Goal: Information Seeking & Learning: Learn about a topic

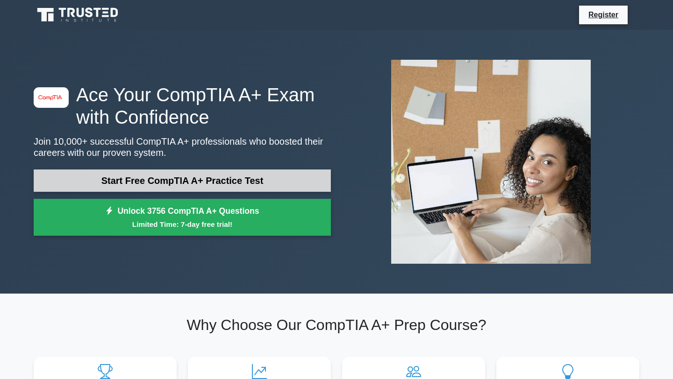
click at [133, 182] on link "Start Free CompTIA A+ Practice Test" at bounding box center [182, 181] width 297 height 22
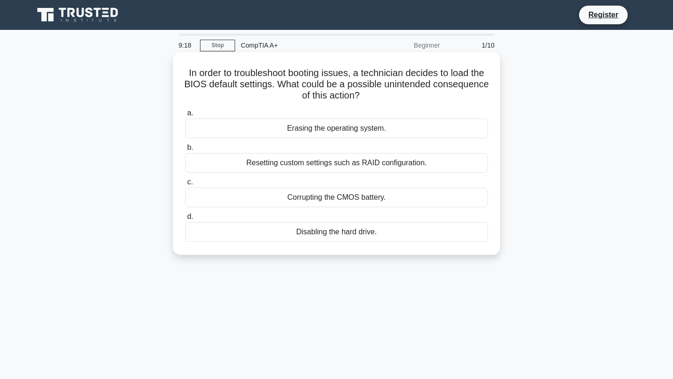
click at [256, 164] on div "Resetting custom settings such as RAID configuration." at bounding box center [336, 163] width 303 height 20
click at [185, 151] on input "b. Resetting custom settings such as RAID configuration." at bounding box center [185, 148] width 0 height 6
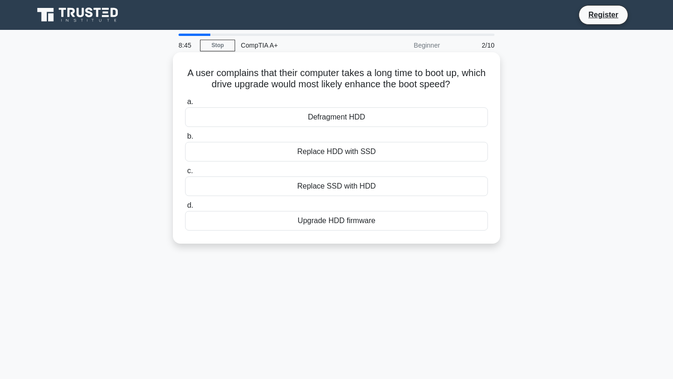
click at [312, 155] on div "Replace HDD with SSD" at bounding box center [336, 152] width 303 height 20
click at [185, 140] on input "b. Replace HDD with SSD" at bounding box center [185, 137] width 0 height 6
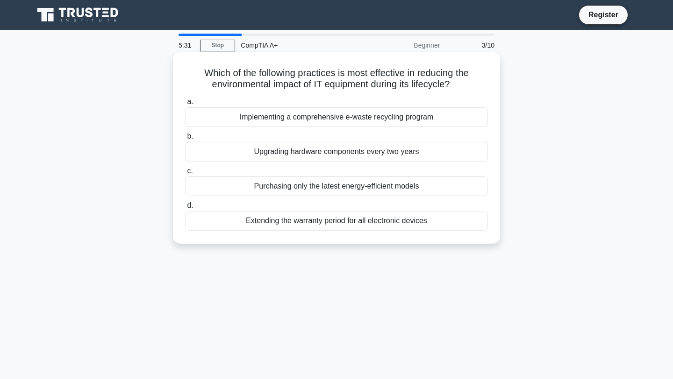
click at [302, 153] on div "Upgrading hardware components every two years" at bounding box center [336, 152] width 303 height 20
click at [185, 140] on input "b. Upgrading hardware components every two years" at bounding box center [185, 137] width 0 height 6
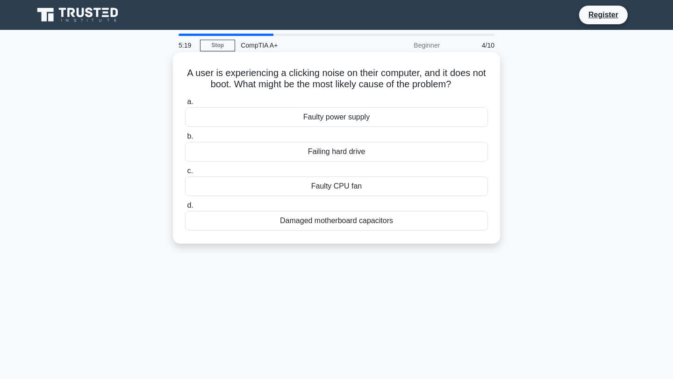
click at [339, 188] on div "Faulty CPU fan" at bounding box center [336, 187] width 303 height 20
click at [185, 174] on input "c. Faulty CPU fan" at bounding box center [185, 171] width 0 height 6
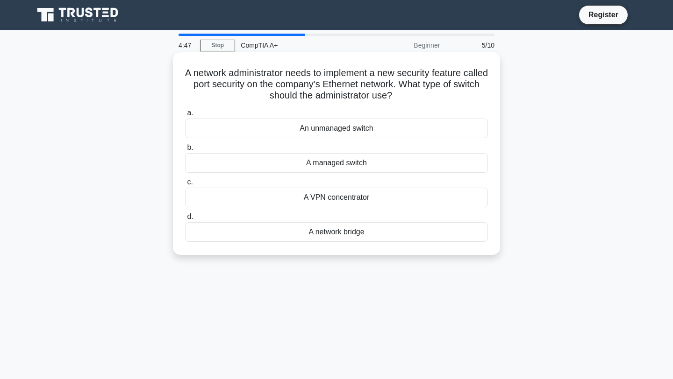
click at [345, 163] on div "A managed switch" at bounding box center [336, 163] width 303 height 20
click at [185, 151] on input "b. A managed switch" at bounding box center [185, 148] width 0 height 6
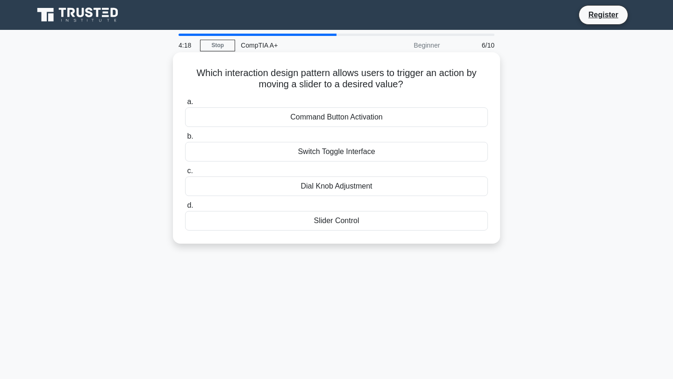
click at [346, 223] on div "Slider Control" at bounding box center [336, 221] width 303 height 20
click at [185, 209] on input "d. Slider Control" at bounding box center [185, 206] width 0 height 6
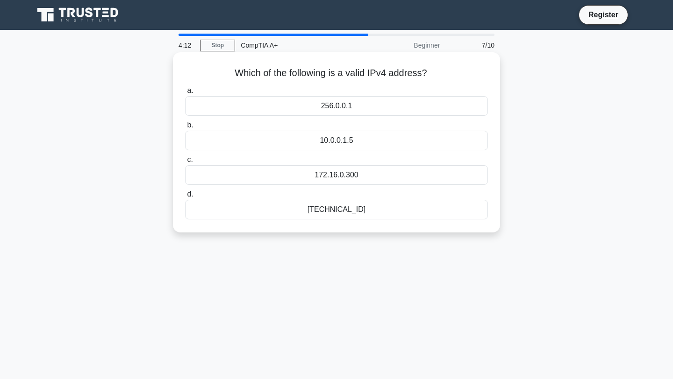
click at [342, 141] on div "10.0.0.1.5" at bounding box center [336, 141] width 303 height 20
click at [185, 128] on input "b. 10.0.0.1.5" at bounding box center [185, 125] width 0 height 6
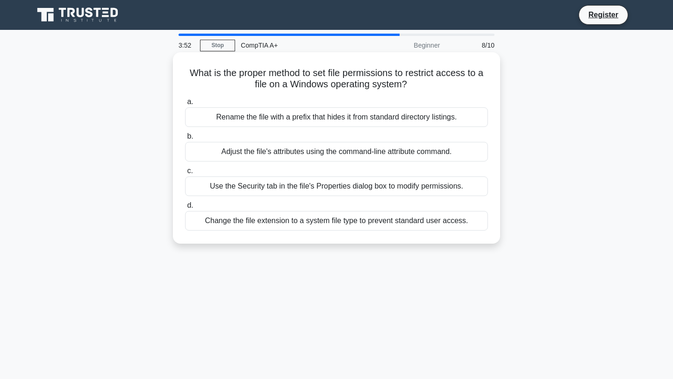
click at [320, 223] on div "Change the file extension to a system file type to prevent standard user access." at bounding box center [336, 221] width 303 height 20
click at [185, 209] on input "d. Change the file extension to a system file type to prevent standard user acc…" at bounding box center [185, 206] width 0 height 6
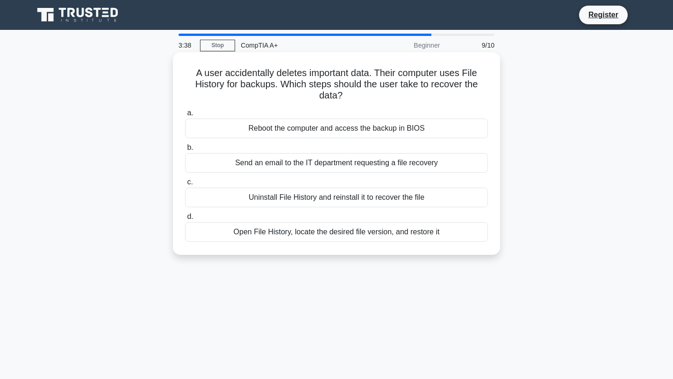
click at [321, 232] on div "Open File History, locate the desired file version, and restore it" at bounding box center [336, 232] width 303 height 20
click at [185, 220] on input "d. Open File History, locate the desired file version, and restore it" at bounding box center [185, 217] width 0 height 6
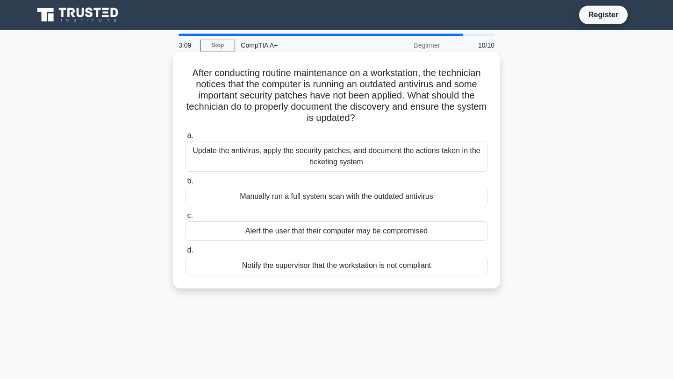
click at [333, 161] on div "Update the antivirus, apply the security patches, and document the actions take…" at bounding box center [336, 156] width 303 height 31
click at [185, 139] on input "a. Update the antivirus, apply the security patches, and document the actions t…" at bounding box center [185, 136] width 0 height 6
